Goal: Task Accomplishment & Management: Complete application form

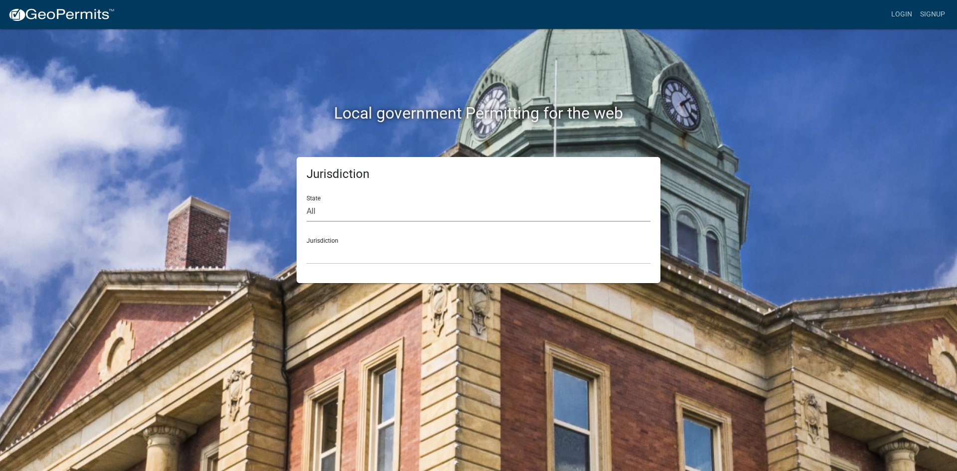
click at [348, 219] on select "All [US_STATE] [US_STATE] [US_STATE] [US_STATE] [US_STATE] [US_STATE] [US_STATE…" at bounding box center [478, 211] width 344 height 20
click at [353, 204] on select "All [US_STATE] [US_STATE] [US_STATE] [US_STATE] [US_STATE] [US_STATE] [US_STATE…" at bounding box center [478, 211] width 344 height 20
select select "[US_STATE]"
click at [306, 201] on select "All [US_STATE] [US_STATE] [US_STATE] [US_STATE] [US_STATE] [US_STATE] [US_STATE…" at bounding box center [478, 211] width 344 height 20
click at [354, 261] on select "[GEOGRAPHIC_DATA], [US_STATE][PERSON_NAME][GEOGRAPHIC_DATA], [US_STATE][PERSON_…" at bounding box center [478, 254] width 344 height 20
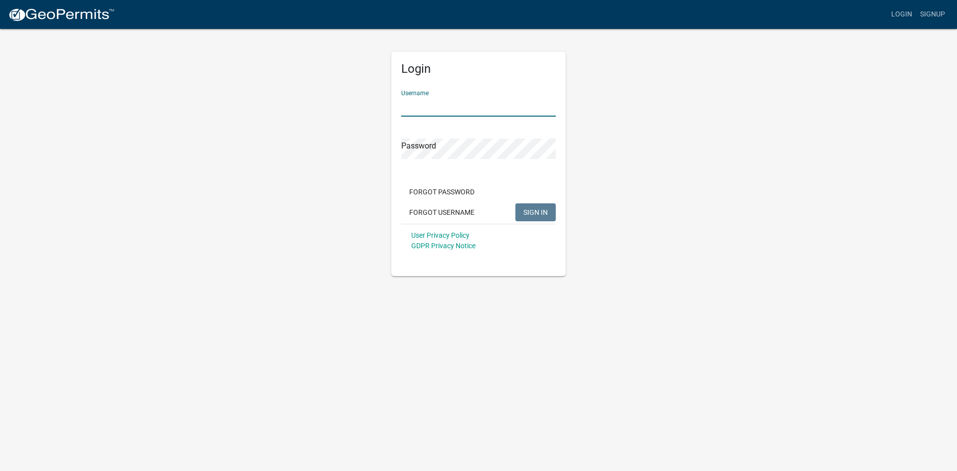
click at [458, 106] on input "Username" at bounding box center [478, 106] width 154 height 20
paste input "[EMAIL_ADDRESS][DOMAIN_NAME]"
type input "[EMAIL_ADDRESS][DOMAIN_NAME]"
click at [532, 212] on span "SIGN IN" at bounding box center [535, 212] width 24 height 8
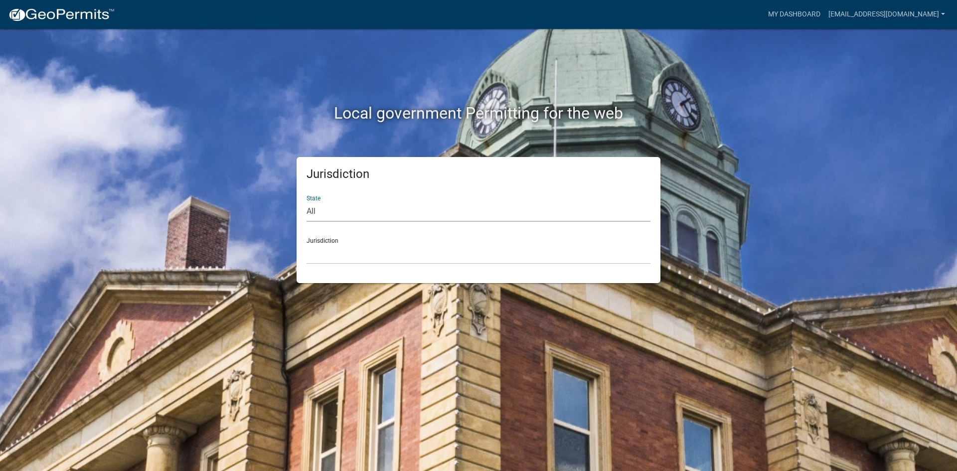
click at [349, 215] on select "All [US_STATE] [US_STATE] [US_STATE] [US_STATE] [US_STATE] [US_STATE] [US_STATE…" at bounding box center [478, 211] width 344 height 20
select select "[US_STATE]"
click at [306, 201] on select "All [US_STATE] [US_STATE] [US_STATE] [US_STATE] [US_STATE] [US_STATE] [US_STATE…" at bounding box center [478, 211] width 344 height 20
click at [337, 250] on select "[GEOGRAPHIC_DATA], [US_STATE][PERSON_NAME][GEOGRAPHIC_DATA], [US_STATE][PERSON_…" at bounding box center [478, 254] width 344 height 20
